Goal: Information Seeking & Learning: Learn about a topic

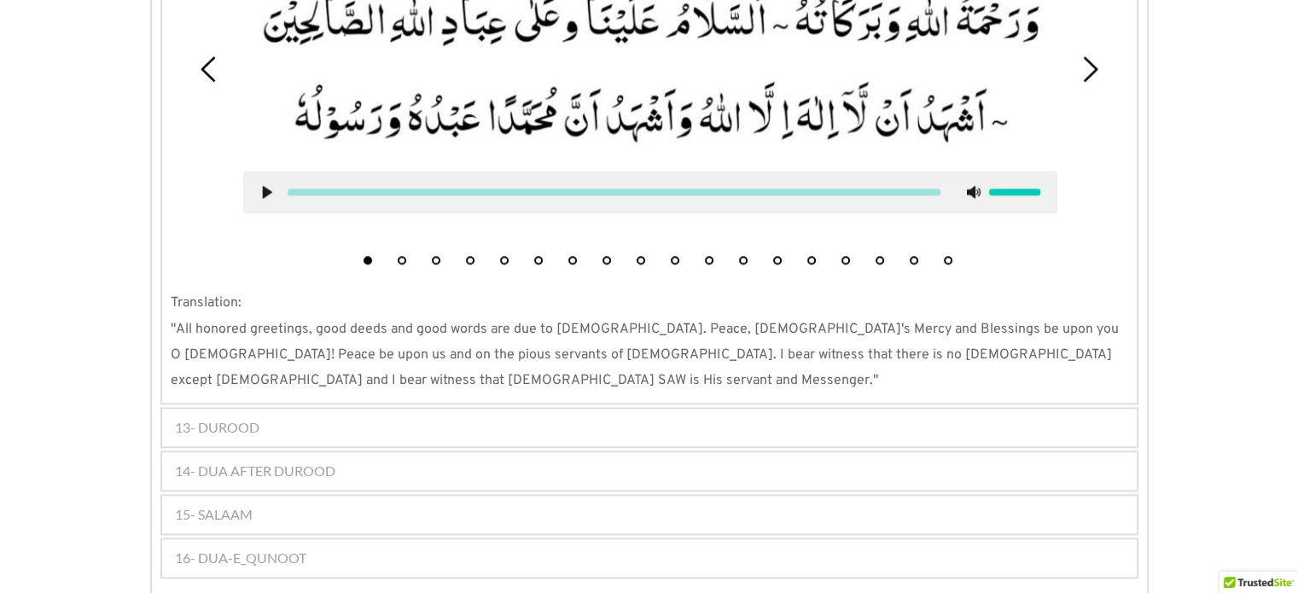
scroll to position [1684, 0]
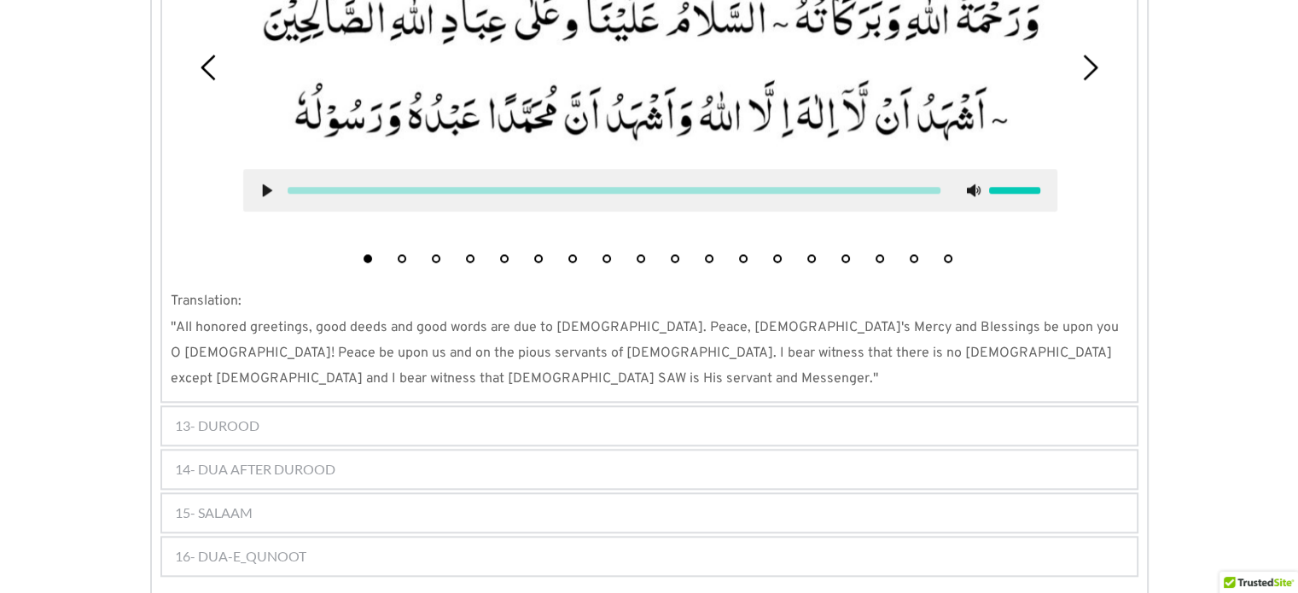
click at [281, 407] on div "13- DUROOD" at bounding box center [649, 426] width 974 height 38
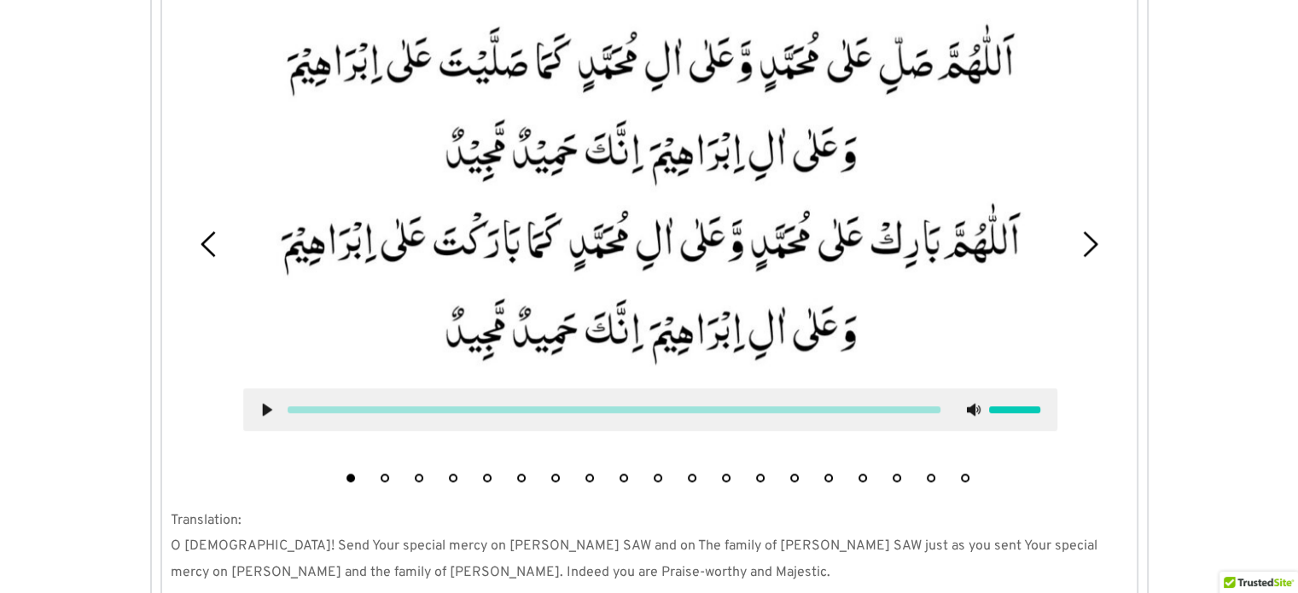
scroll to position [1394, 0]
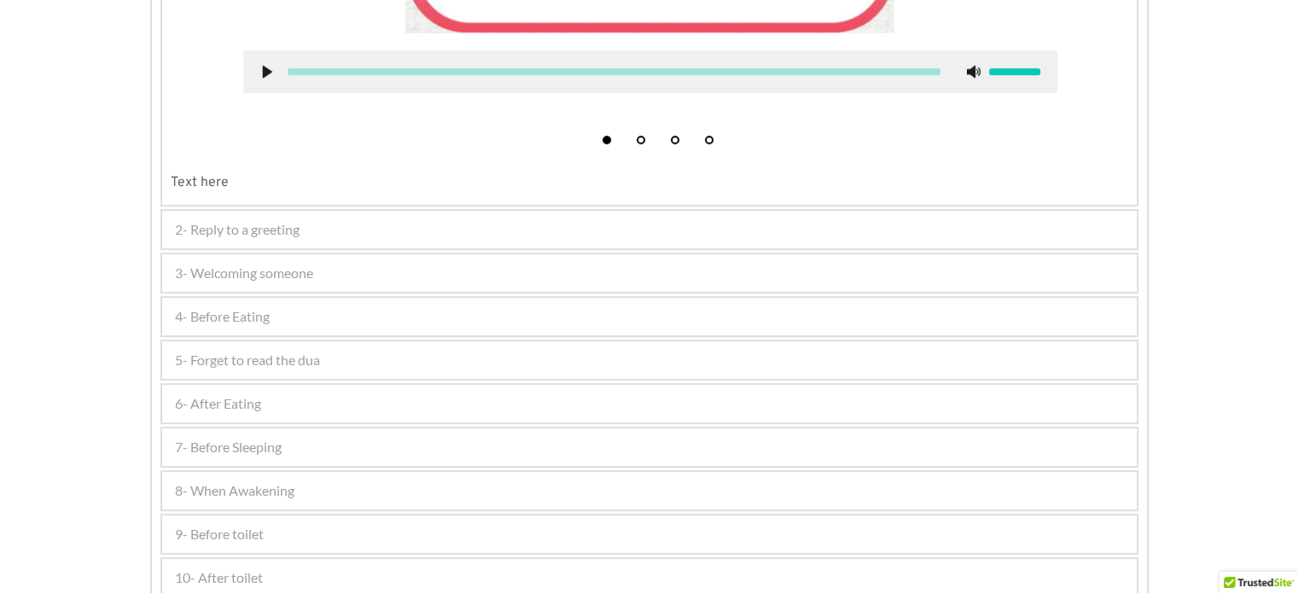
scroll to position [808, 0]
click at [294, 318] on div "4- Before Eating" at bounding box center [649, 317] width 974 height 38
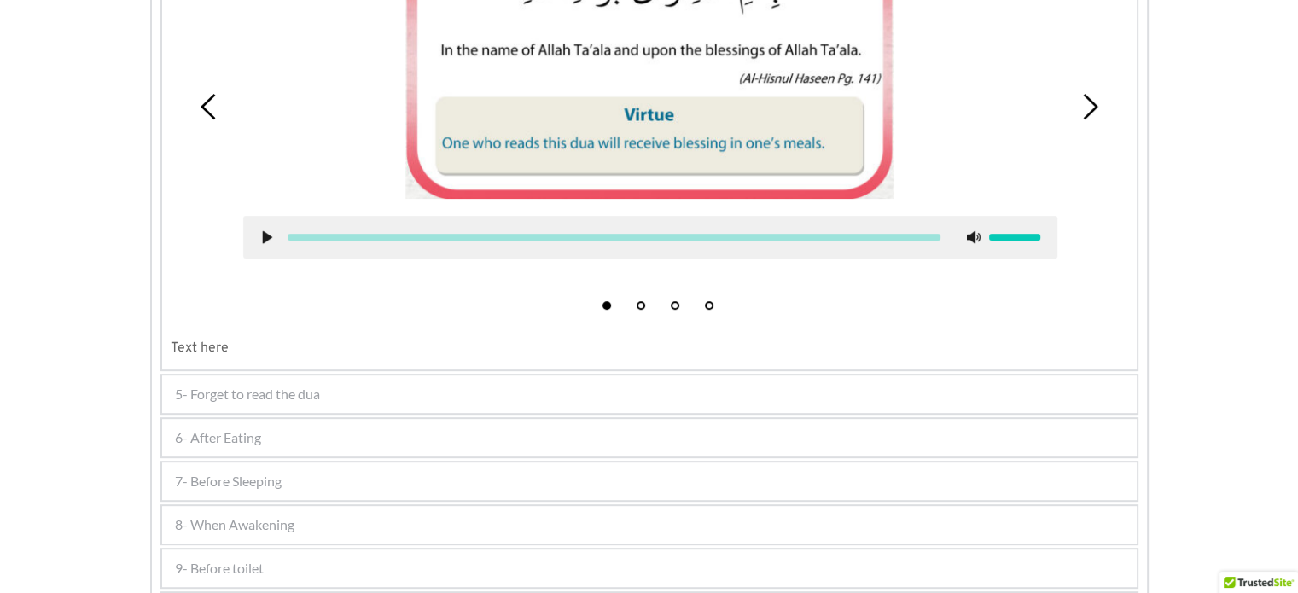
scroll to position [698, 0]
click at [334, 390] on div "5- Forget to read the dua" at bounding box center [649, 393] width 974 height 38
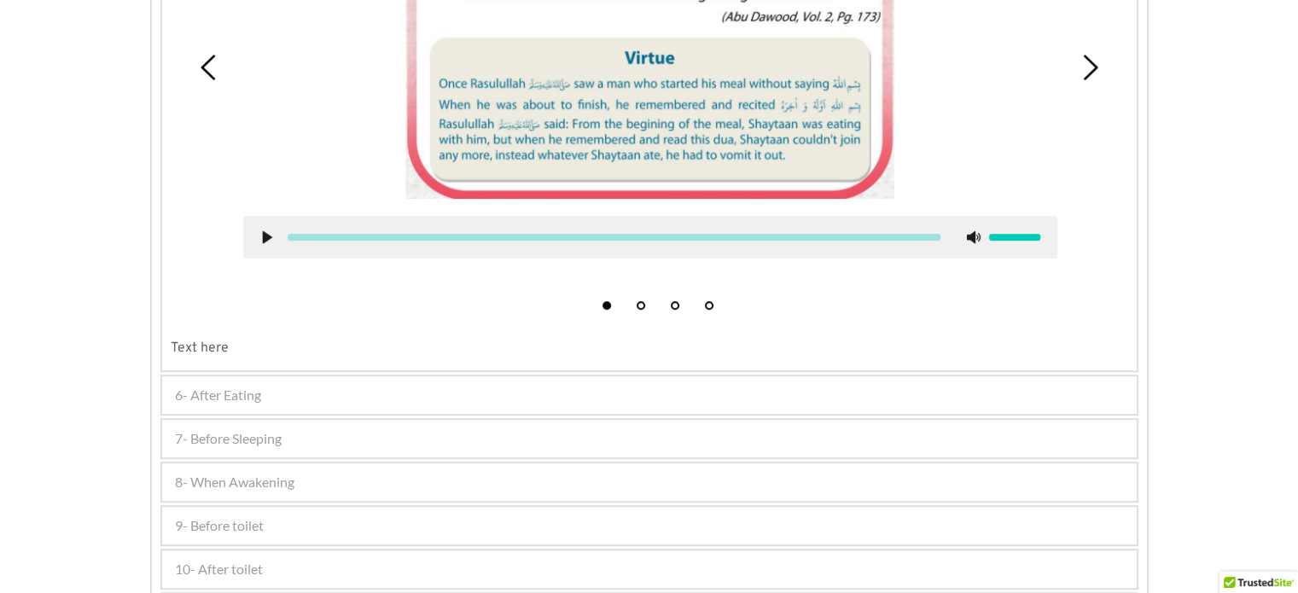
scroll to position [820, 0]
click at [299, 389] on div "6- After Eating" at bounding box center [649, 394] width 974 height 38
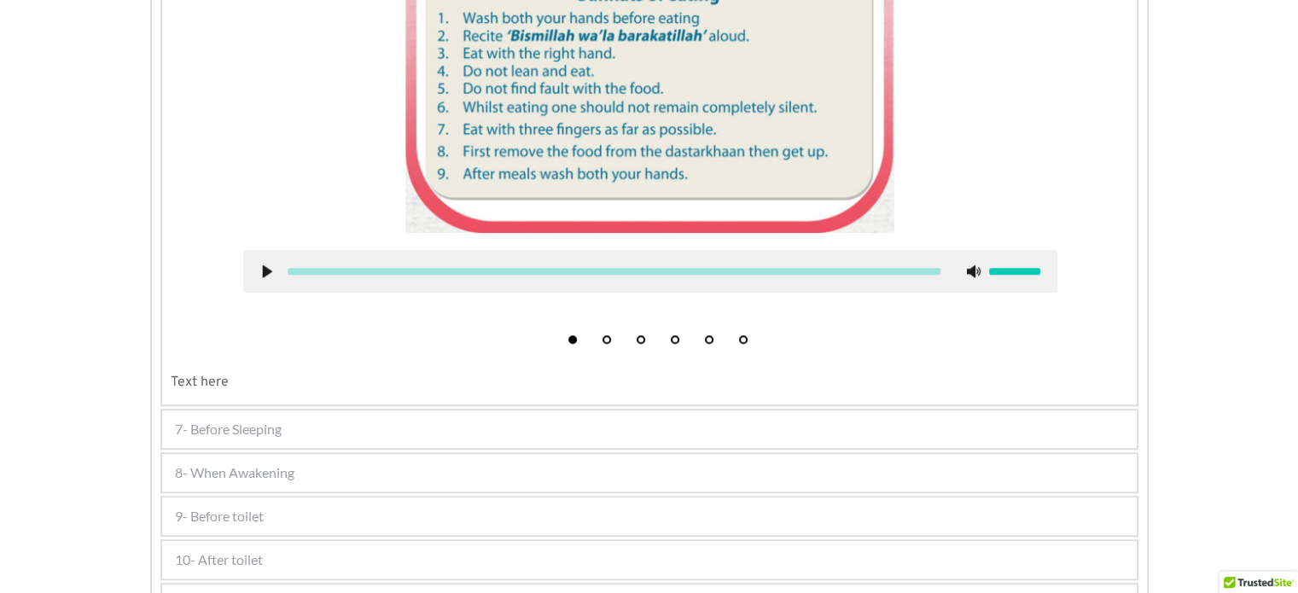
scroll to position [1107, 0]
